Goal: Navigation & Orientation: Go to known website

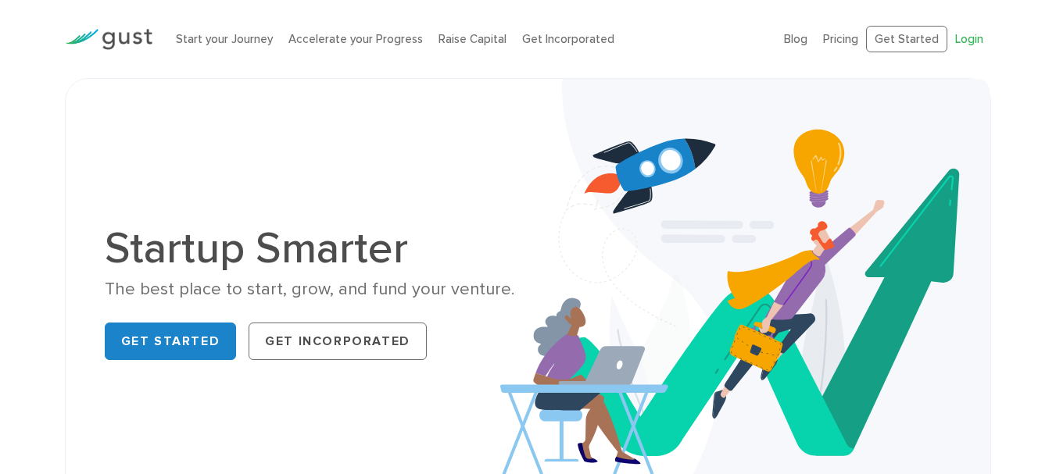
click at [973, 33] on link "Login" at bounding box center [969, 39] width 28 height 14
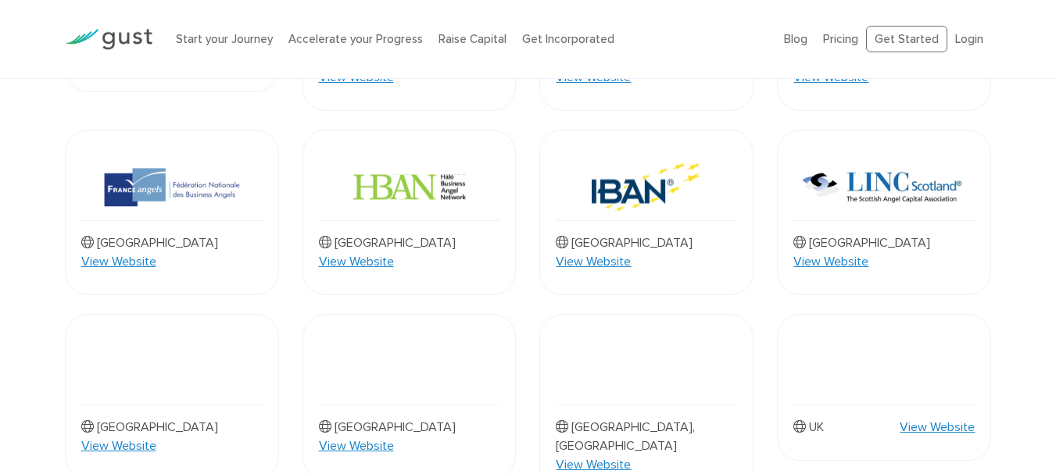
scroll to position [1093, 0]
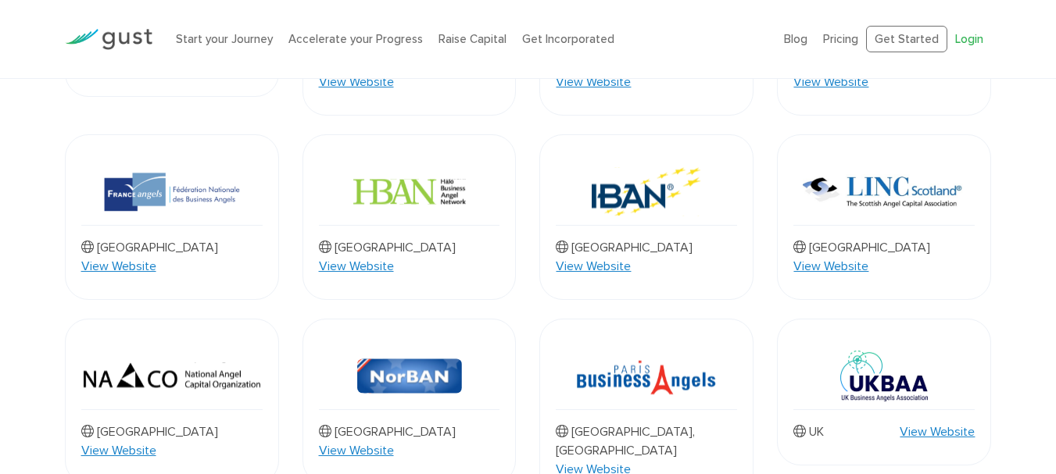
click at [959, 40] on link "Login" at bounding box center [969, 39] width 28 height 14
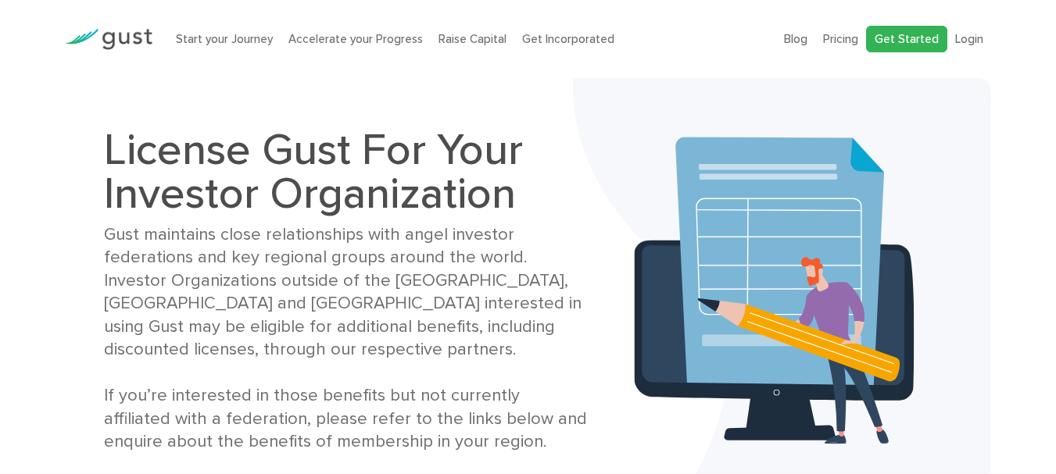
click at [907, 36] on link "Get Started" at bounding box center [906, 39] width 81 height 27
